Goal: Information Seeking & Learning: Learn about a topic

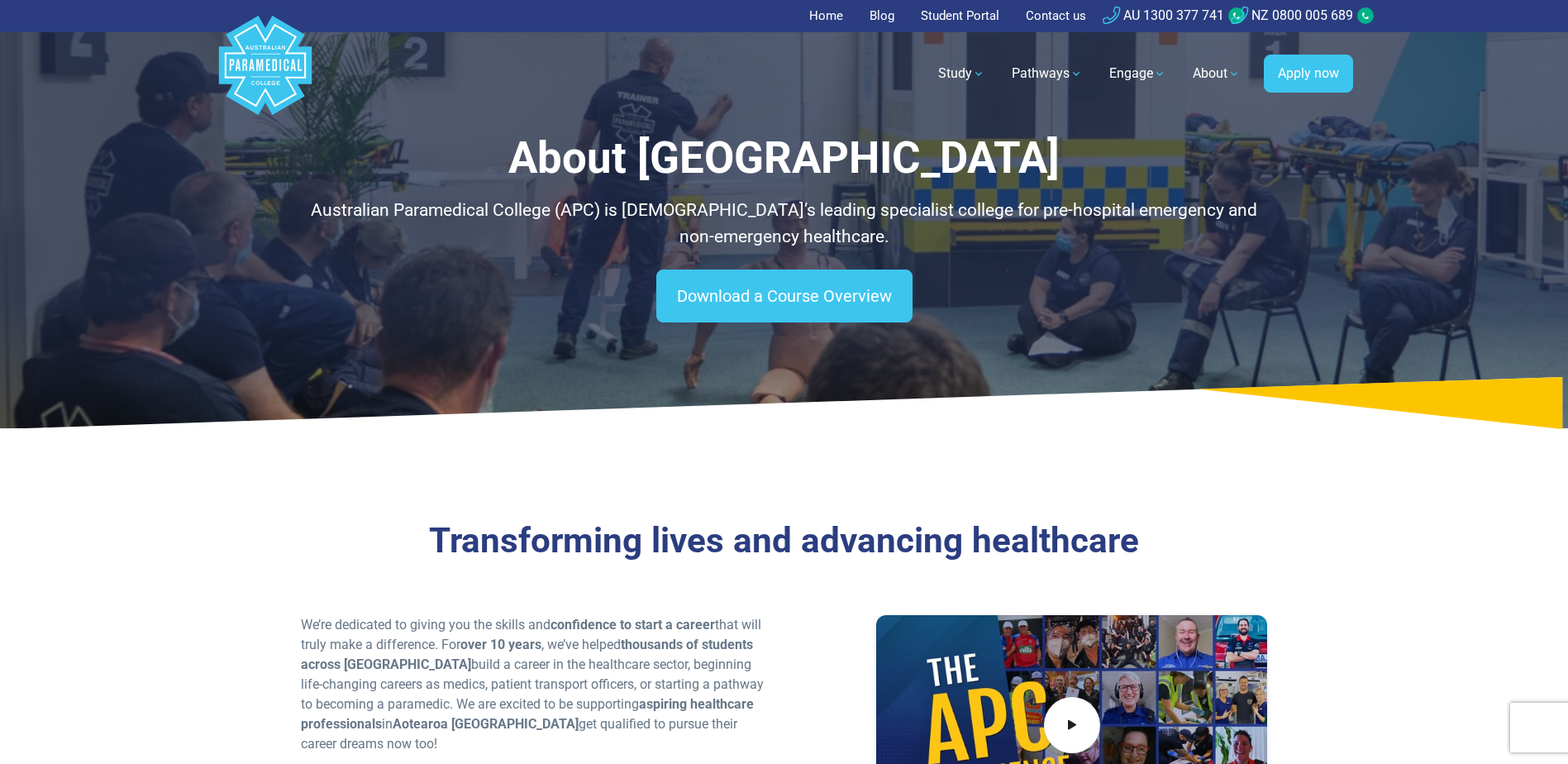
click at [269, 60] on polygon "Australian Paramedical College" at bounding box center [267, 65] width 4 height 12
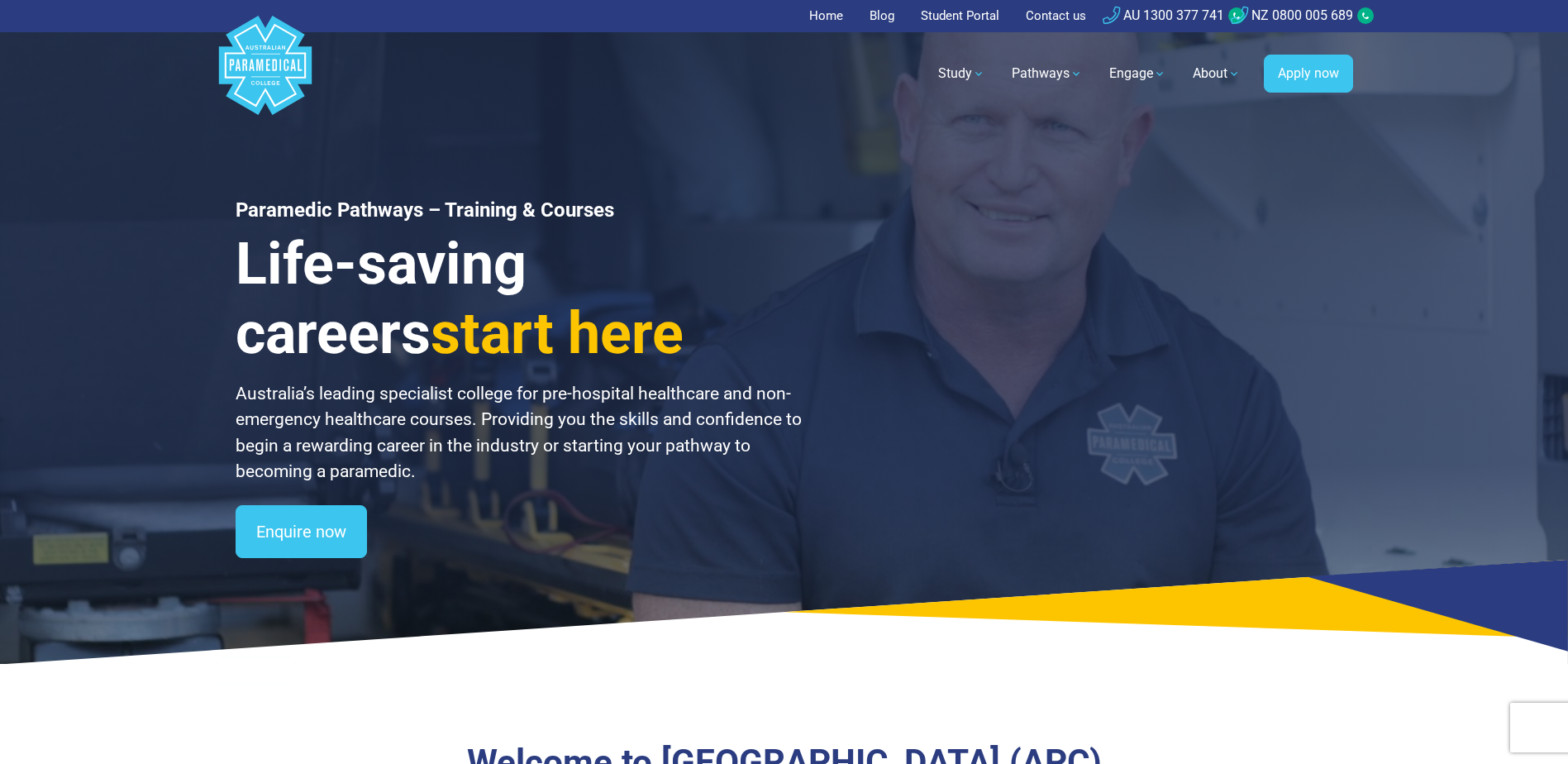
click at [953, 75] on link "Study" at bounding box center [962, 74] width 67 height 46
click at [963, 73] on link "Study" at bounding box center [962, 74] width 67 height 46
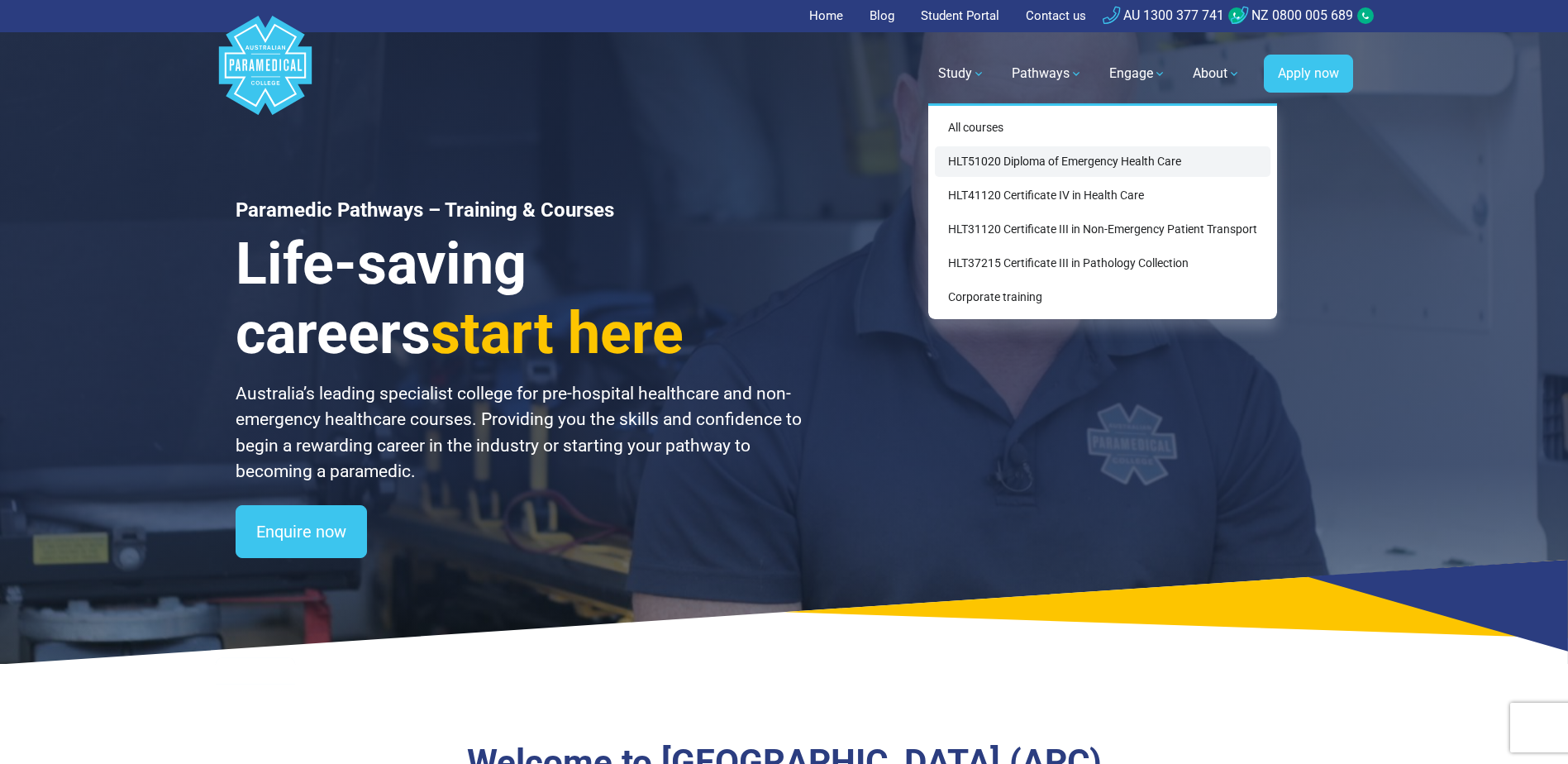
click at [1015, 159] on link "HLT51020 Diploma of Emergency Health Care" at bounding box center [1103, 161] width 336 height 31
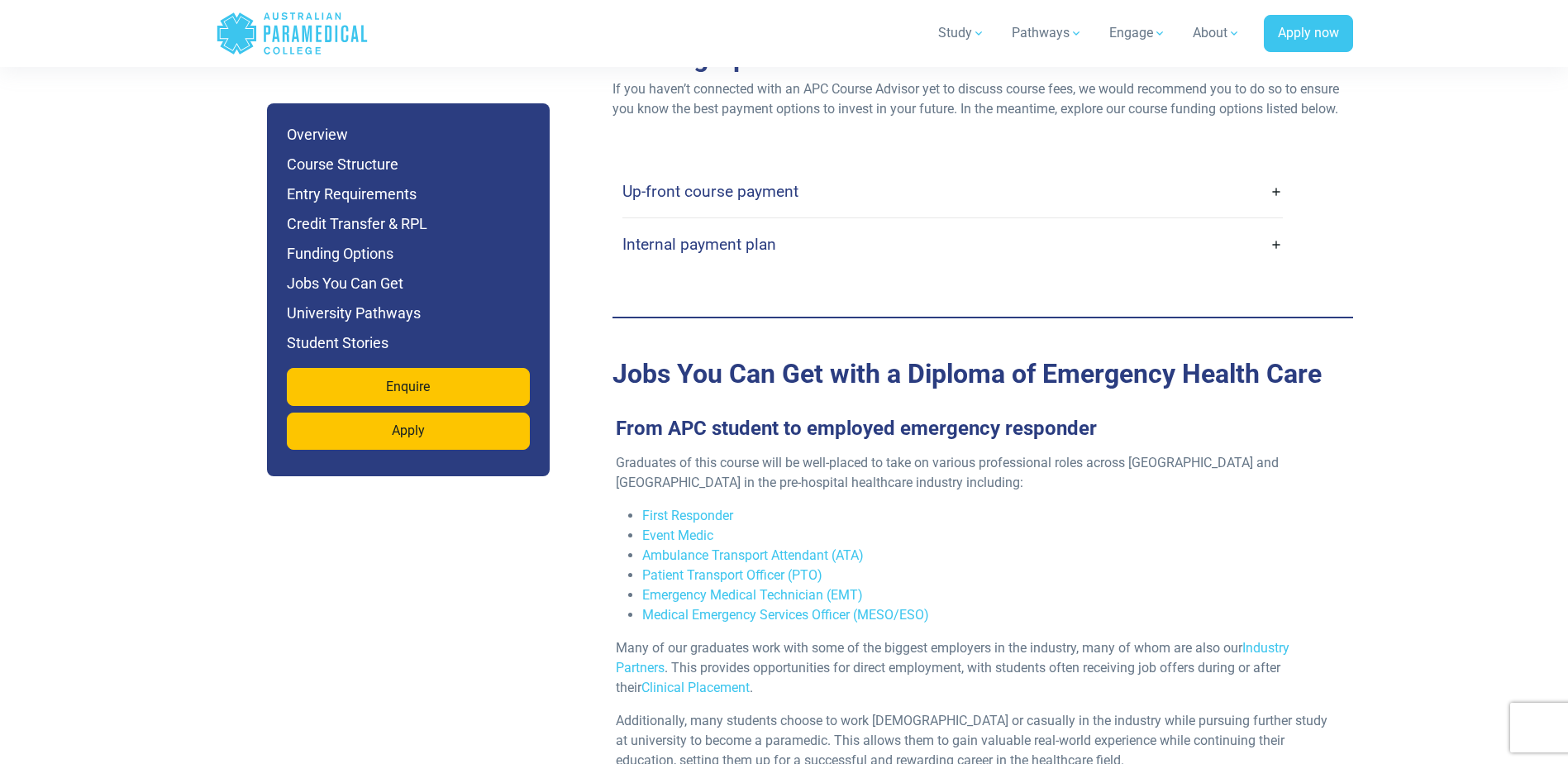
scroll to position [5207, 0]
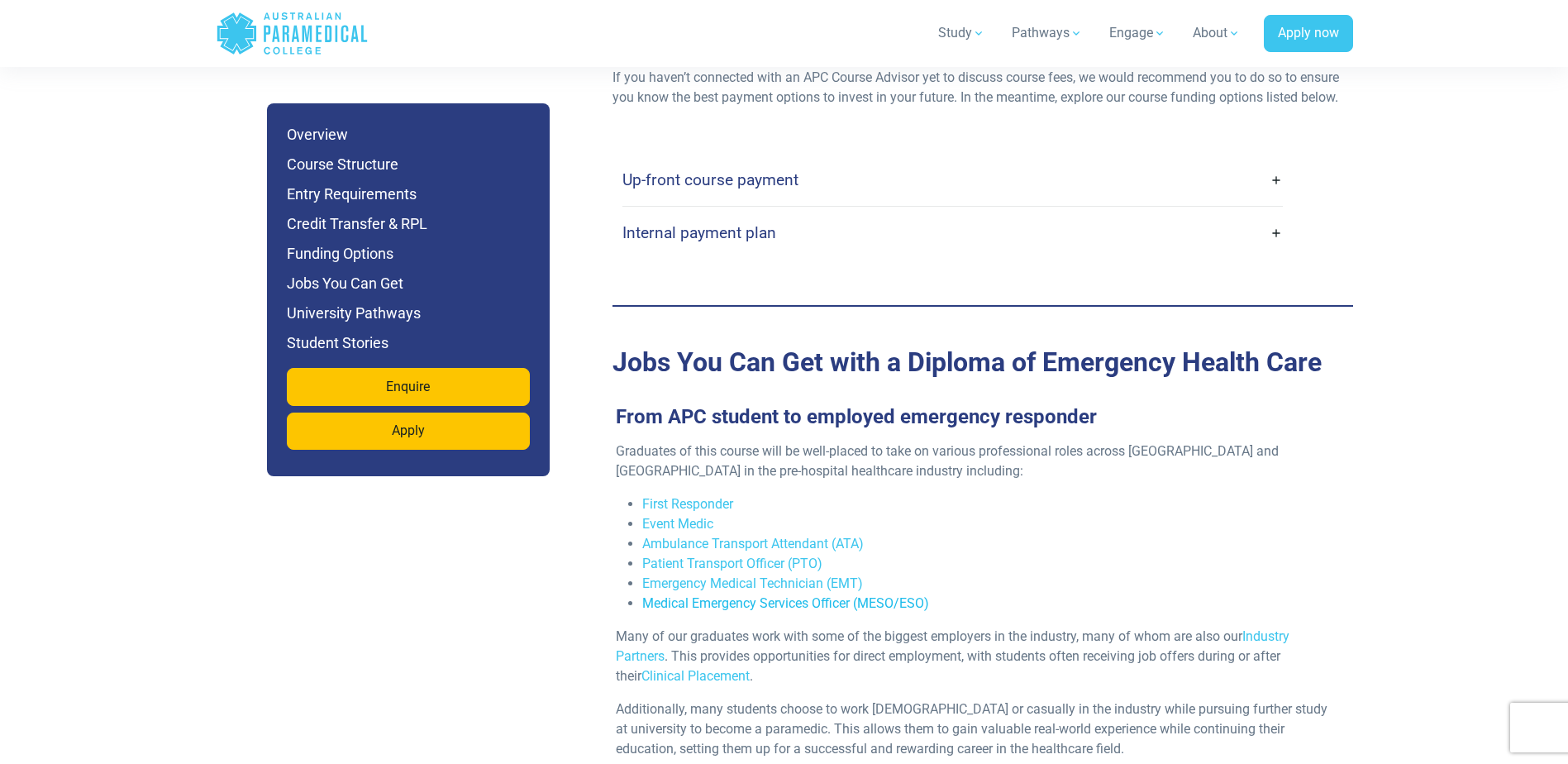
click at [714, 595] on link "Medical Emergency Services Officer (MESO/ESO)" at bounding box center [786, 603] width 287 height 16
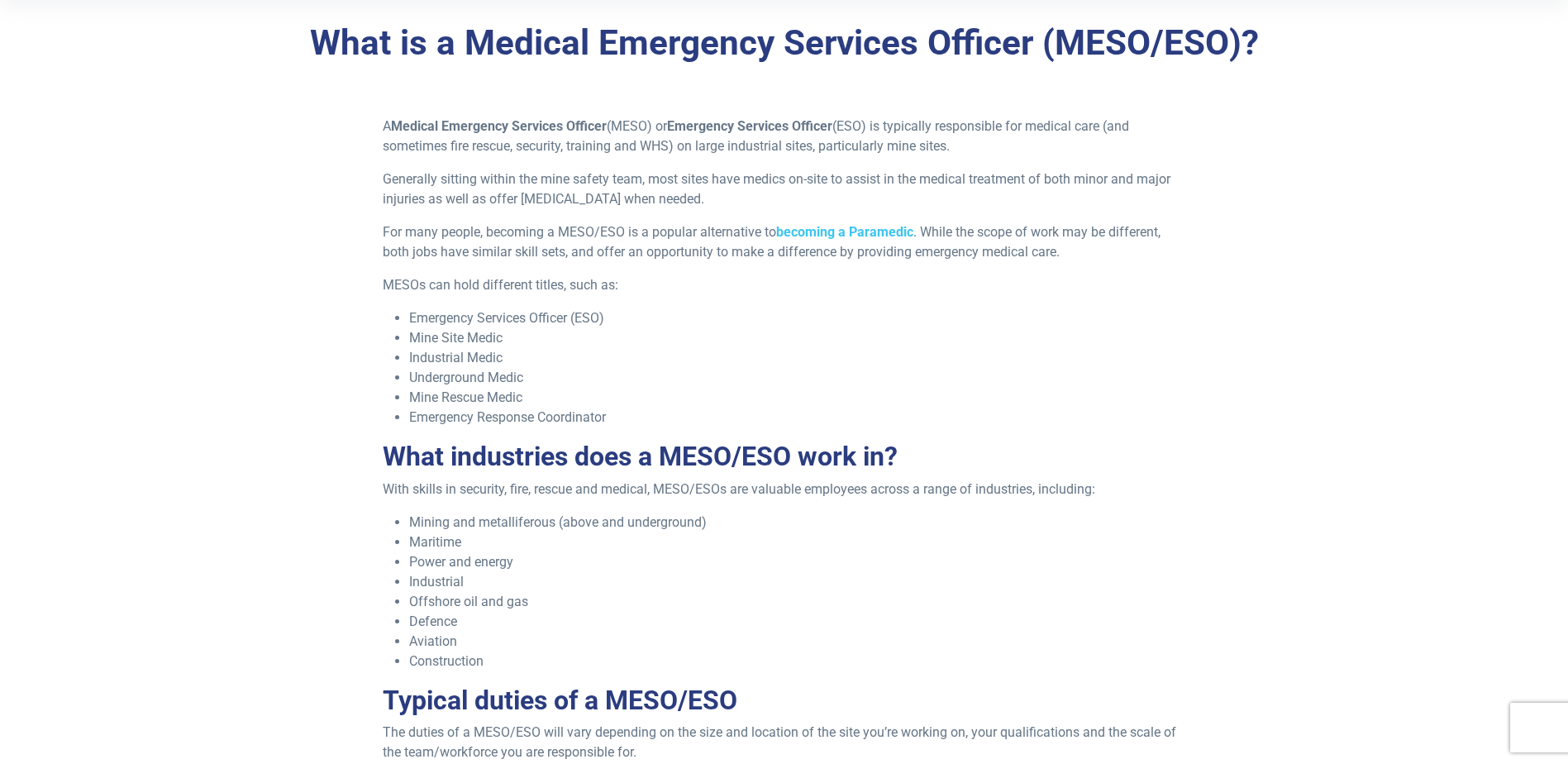
scroll to position [579, 0]
